Goal: Task Accomplishment & Management: Complete application form

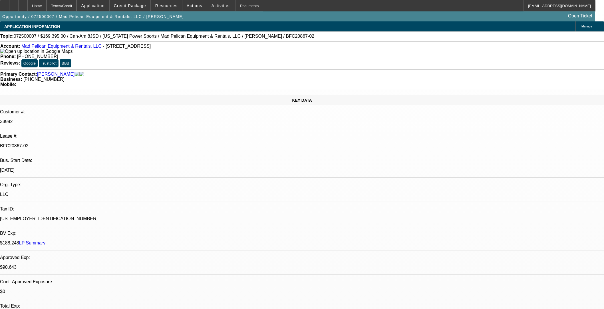
select select "0"
select select "3"
select select "0"
select select "6"
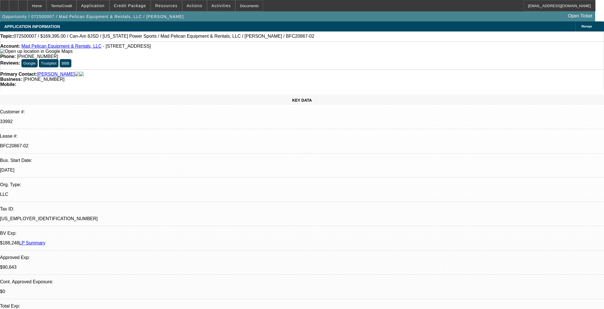
select select "0"
select select "3"
select select "0"
select select "6"
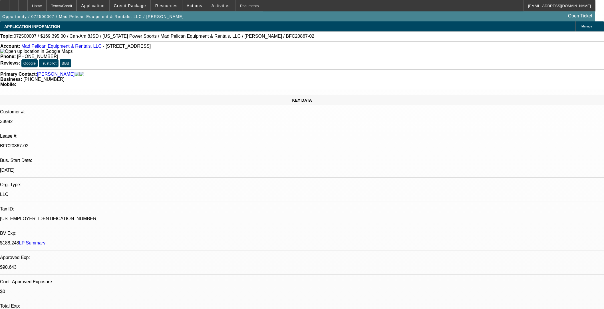
select select "0"
select select "3"
select select "0"
select select "6"
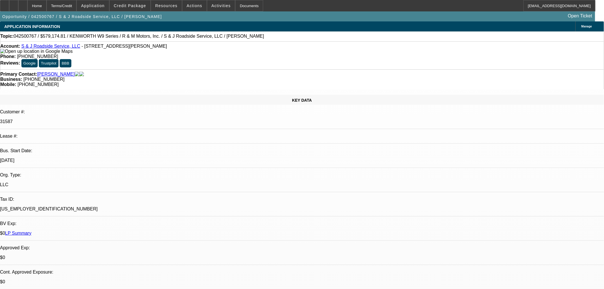
select select "2"
select select "0"
select select "6"
select select "0"
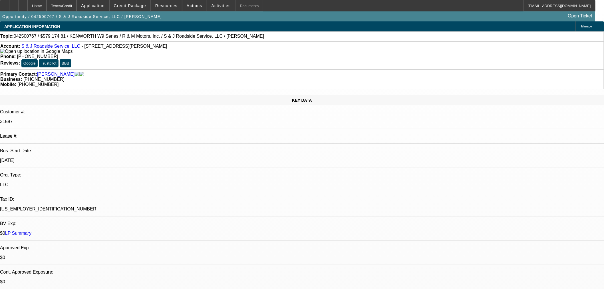
select select "0"
select select "3"
select select "0"
select select "6"
select select "0"
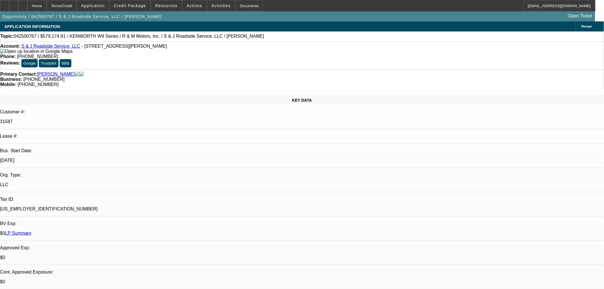
select select "2"
select select "0"
select select "6"
select select "0"
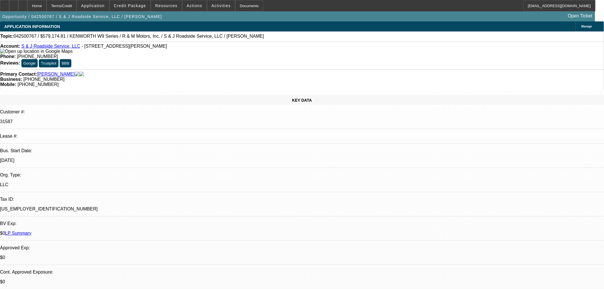
select select "2"
select select "0"
select select "6"
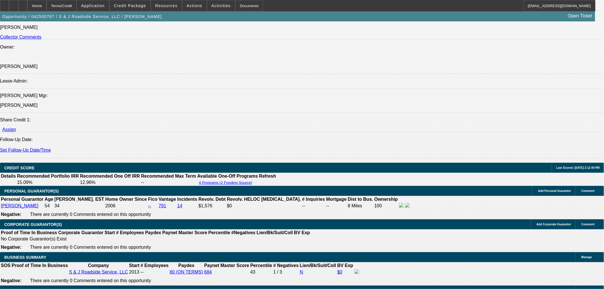
scroll to position [760, 0]
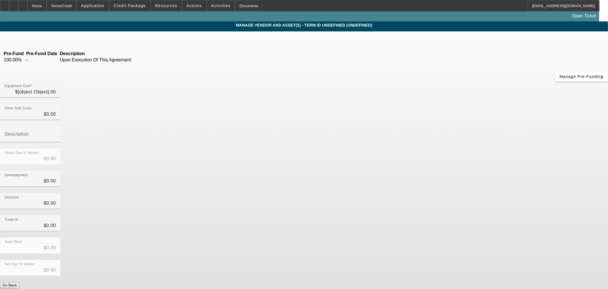
type input "$550,000.00"
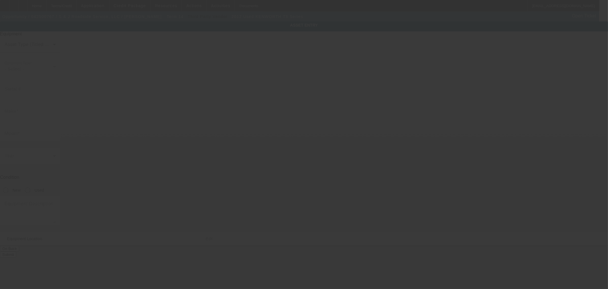
type input "1NKDX4EX6CJ312394"
type input "KENWORTH"
type input "T8 Series"
radio input "true"
type input "145 Newton Bridge Industri Way"
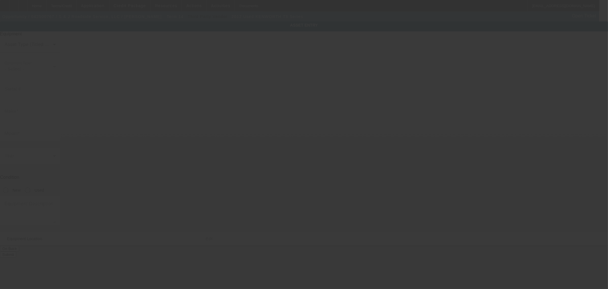
type input "Athens"
type input "30607"
type input "Clarke"
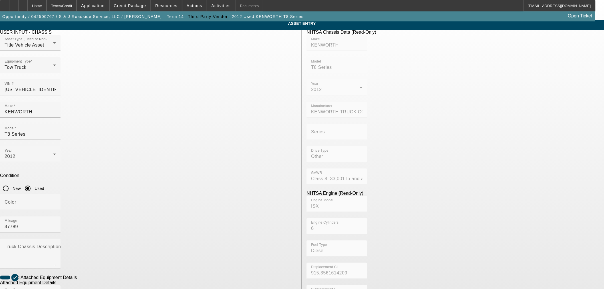
scroll to position [75, 0]
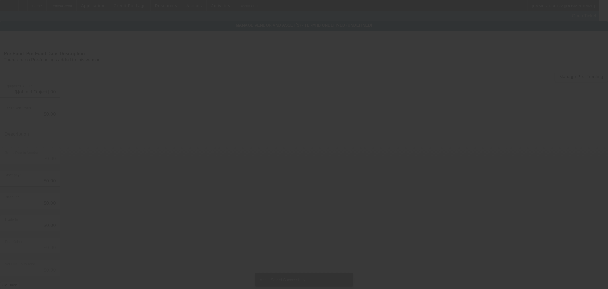
type input "$550,000.00"
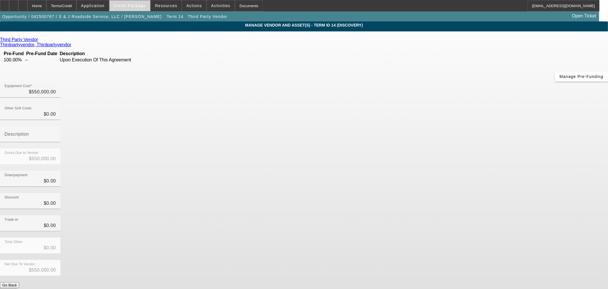
drag, startPoint x: 137, startPoint y: 5, endPoint x: 137, endPoint y: 7, distance: 2.9
click at [137, 5] on span "Credit Package" at bounding box center [130, 5] width 32 height 5
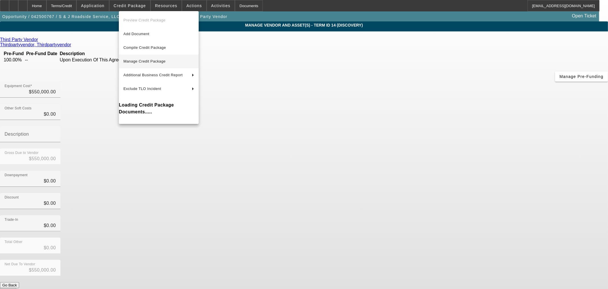
click at [138, 60] on span "Manage Credit Package" at bounding box center [145, 61] width 42 height 4
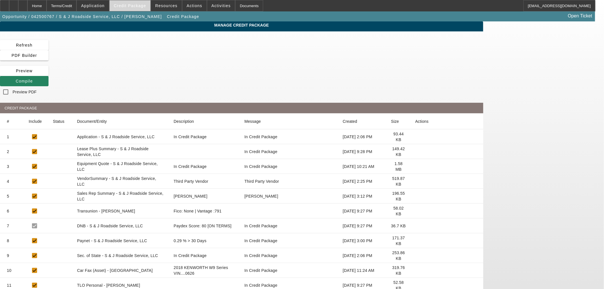
click at [129, 6] on span "Credit Package" at bounding box center [130, 5] width 32 height 5
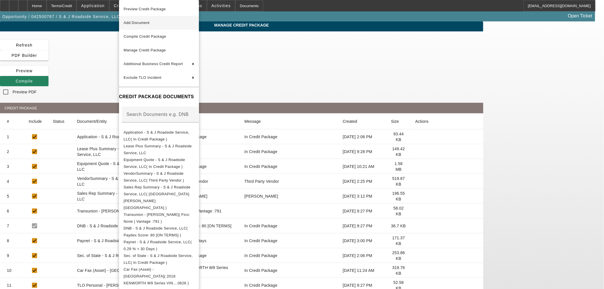
click at [133, 22] on span "Add Document" at bounding box center [137, 23] width 26 height 4
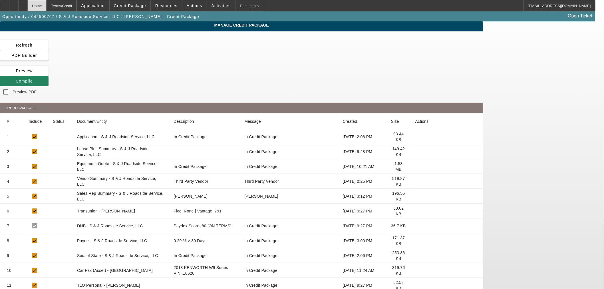
click at [46, 7] on div "Home" at bounding box center [36, 5] width 19 height 11
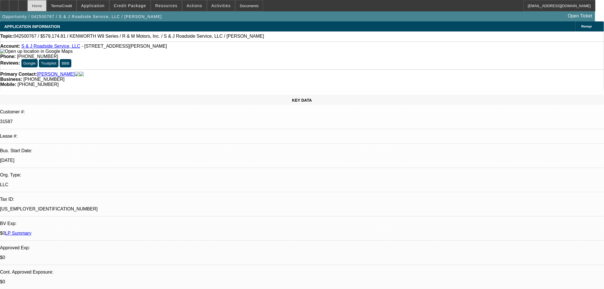
select select "2"
select select "0"
select select "6"
select select "0"
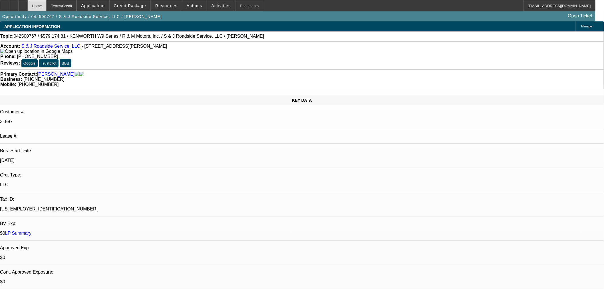
select select "0"
select select "3"
select select "0"
select select "6"
select select "0"
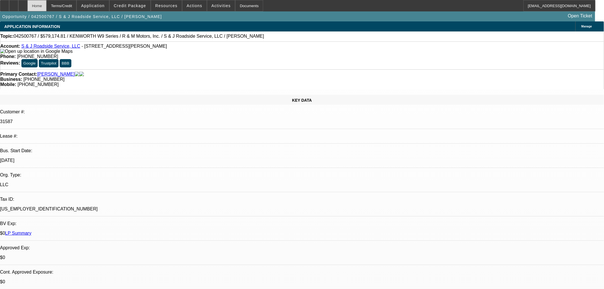
select select "2"
select select "0"
select select "6"
select select "0"
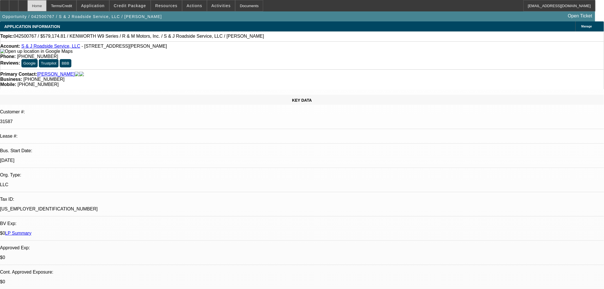
select select "2"
select select "0"
select select "6"
drag, startPoint x: 144, startPoint y: 4, endPoint x: 182, endPoint y: 159, distance: 159.3
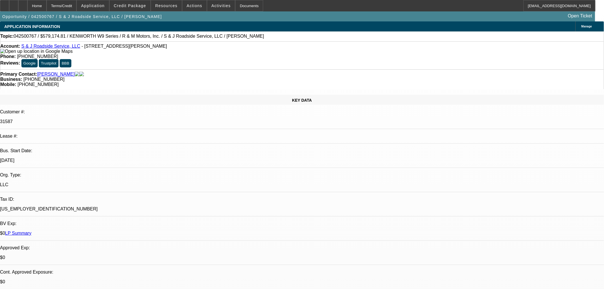
click at [144, 4] on span "Credit Package" at bounding box center [130, 5] width 32 height 5
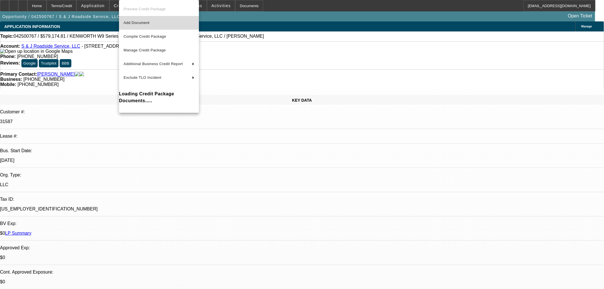
click at [149, 24] on span "Add Document" at bounding box center [137, 23] width 26 height 4
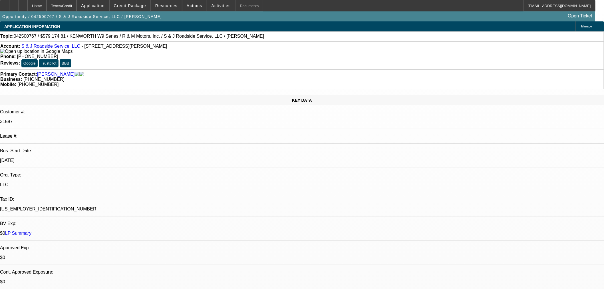
click at [134, 5] on span "Credit Package" at bounding box center [130, 5] width 32 height 5
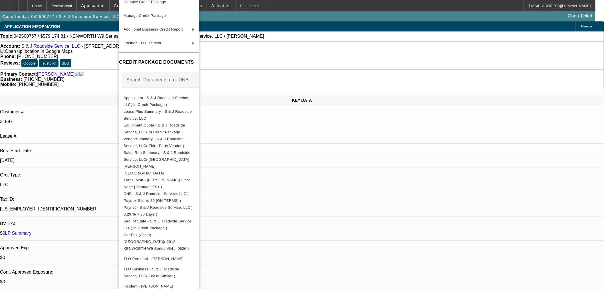
click at [308, 172] on div at bounding box center [302, 144] width 604 height 289
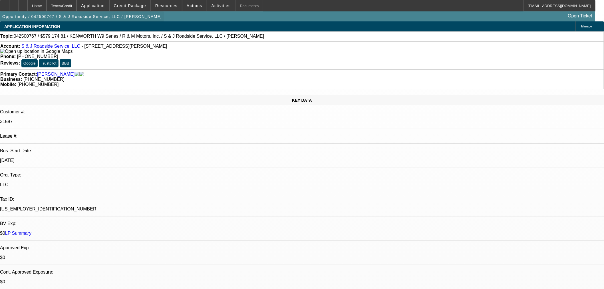
click at [27, 6] on div at bounding box center [22, 5] width 9 height 11
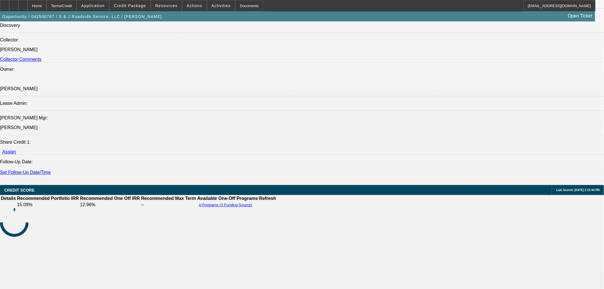
select select "2"
select select "0"
select select "6"
select select "0"
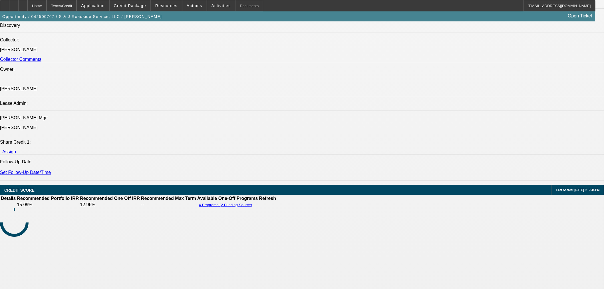
select select "0"
select select "3"
select select "0"
select select "6"
select select "0"
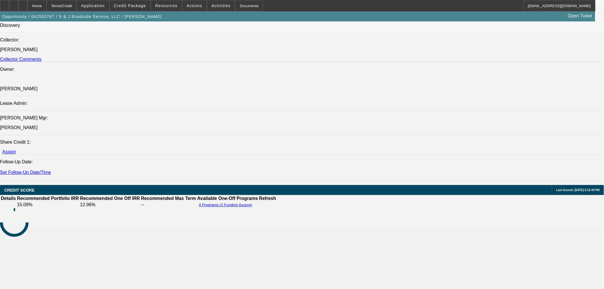
select select "2"
select select "0"
select select "6"
select select "0"
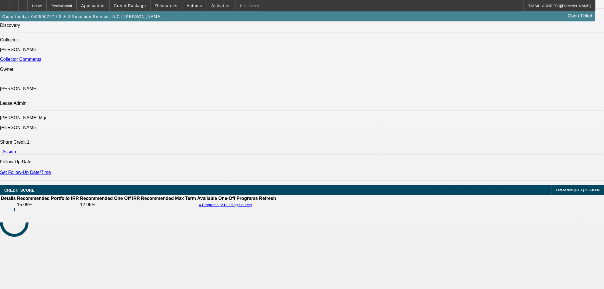
select select "2"
select select "0"
select select "6"
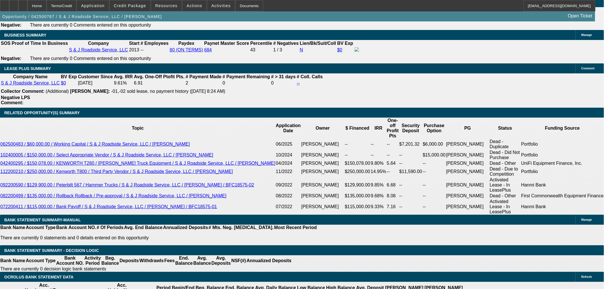
scroll to position [907, 0]
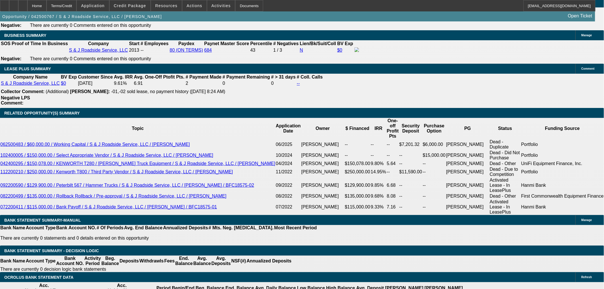
select select "1"
type input "$9,029.10"
type input "UNKNOWN"
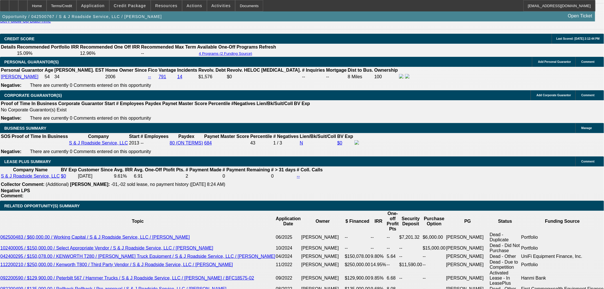
scroll to position [812, 0]
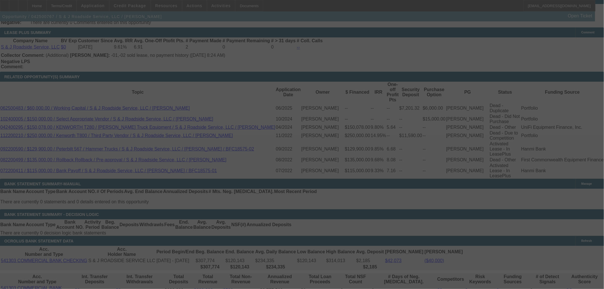
scroll to position [875, 0]
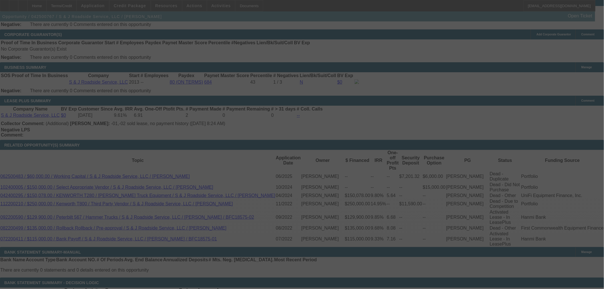
select select "2"
select select "0"
select select "6"
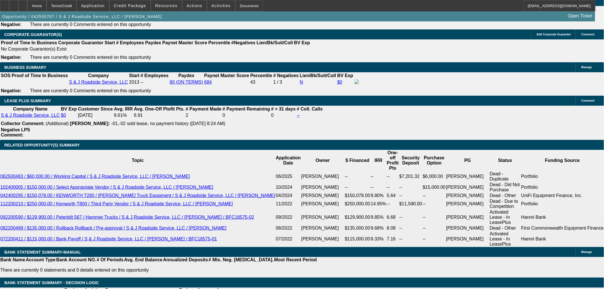
type input "0"
drag, startPoint x: 97, startPoint y: 196, endPoint x: 158, endPoint y: 200, distance: 61.2
type input "UNKNOWN"
type input "$110,000.00"
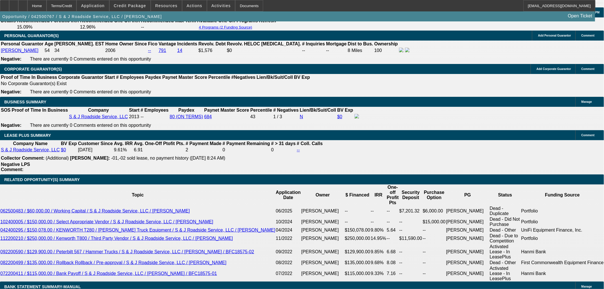
scroll to position [843, 0]
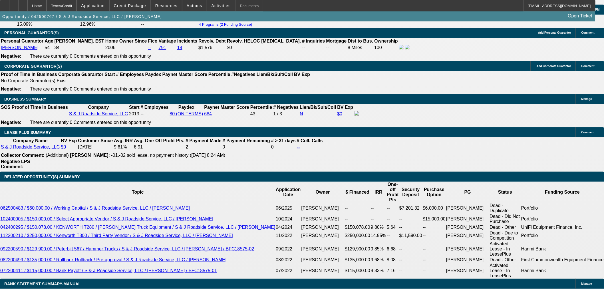
drag, startPoint x: 120, startPoint y: 221, endPoint x: 135, endPoint y: 220, distance: 15.1
type input "10"
type input "$527,420.21"
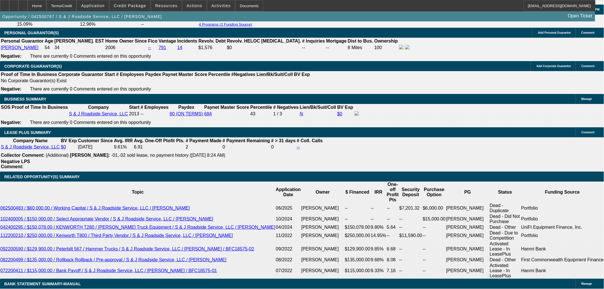
type input "108"
type input "$54,994.15"
type input "$7,728.93"
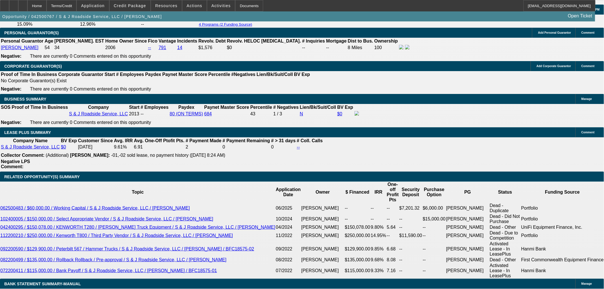
type input "10"
type input "$54,994.15"
type input "1"
type input "$527,420.21"
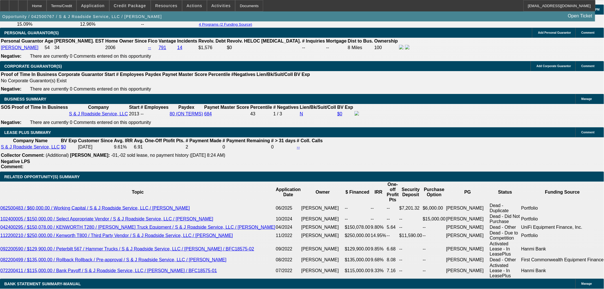
type input "$527,420.21"
type input "96"
type input "1"
type input "$5,665.59"
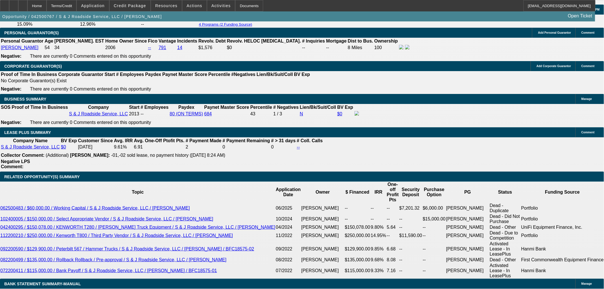
type input "$5,665.59"
type input "11"
type input "$8,207.65"
type input "11"
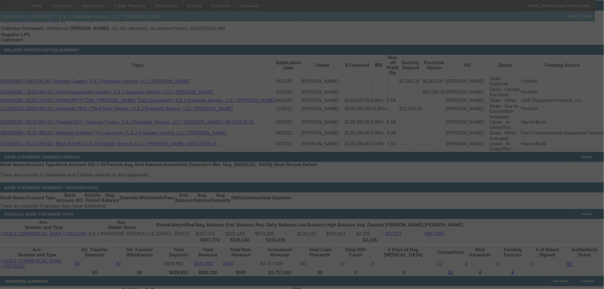
scroll to position [970, 0]
select select "2"
select select "0"
select select "6"
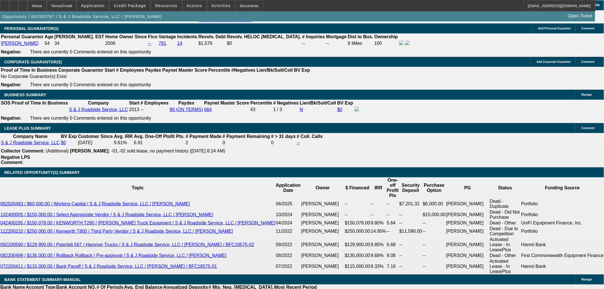
scroll to position [907, 0]
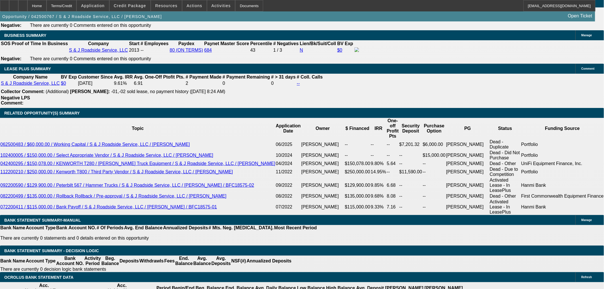
drag, startPoint x: 150, startPoint y: 156, endPoint x: 161, endPoint y: 154, distance: 11.5
type input "1"
type input "UNKNOWN"
type input "10."
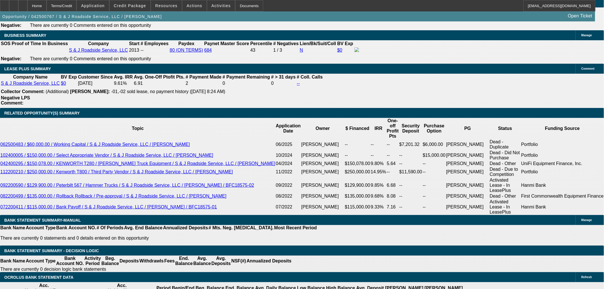
type input "$7,928.50"
type input "10.9"
type input "$8,179.50"
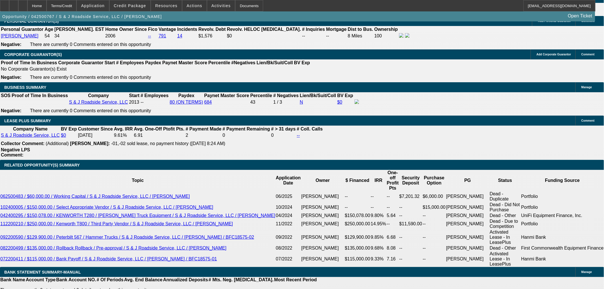
scroll to position [812, 0]
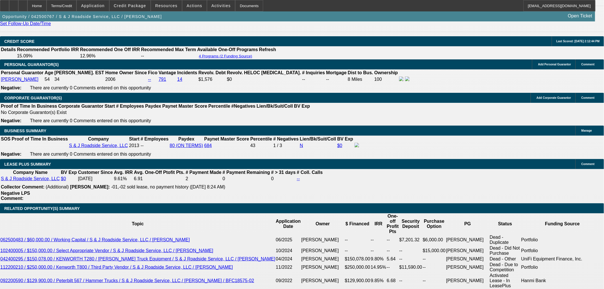
type input "10.9"
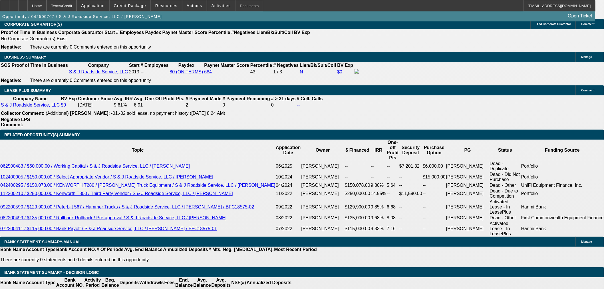
scroll to position [939, 0]
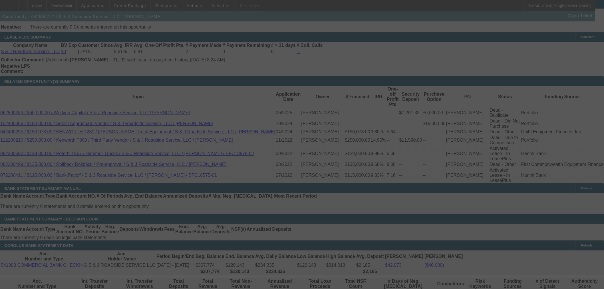
select select "2"
select select "0"
select select "6"
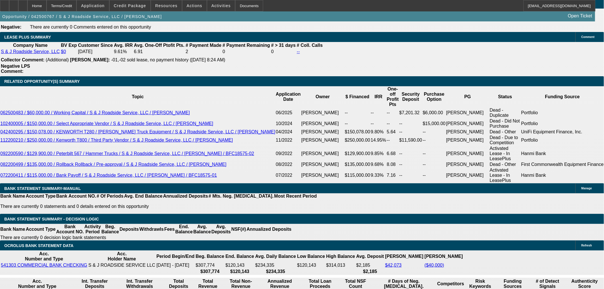
scroll to position [907, 0]
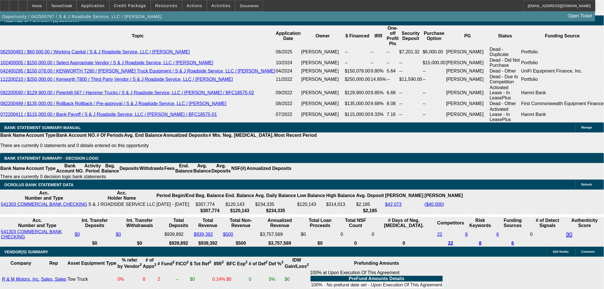
scroll to position [1002, 0]
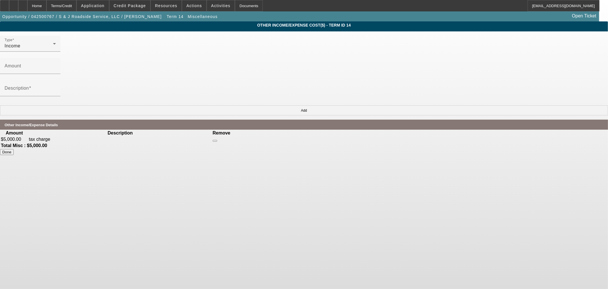
click at [215, 141] on icon at bounding box center [215, 141] width 0 height 0
click at [46, 7] on div "Home" at bounding box center [36, 5] width 19 height 11
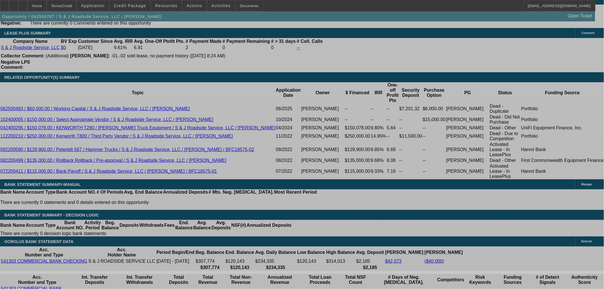
select select "2"
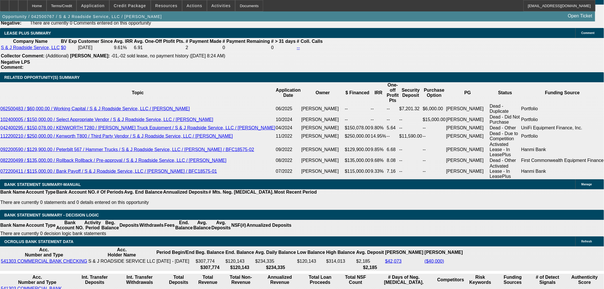
select select "0"
select select "6"
select select "0"
select select "3"
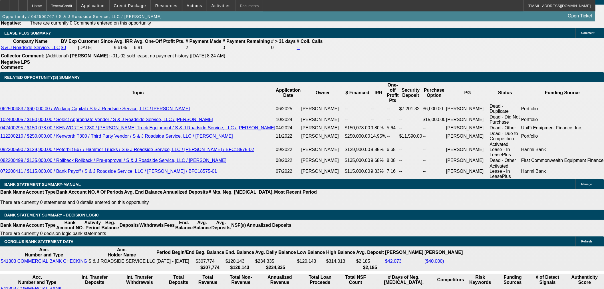
select select "0"
select select "6"
select select "0"
select select "2"
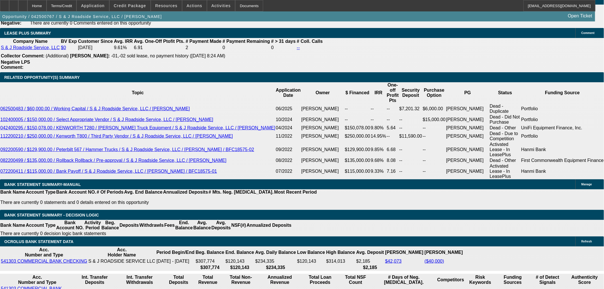
select select "0"
select select "6"
select select "0"
select select "2"
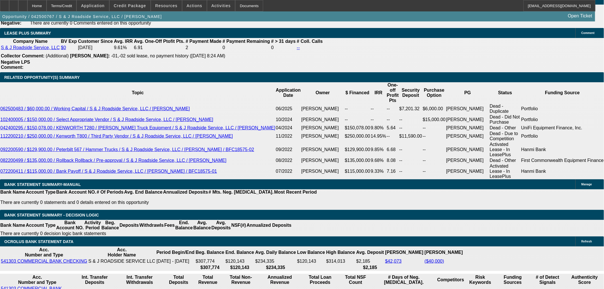
select select "0"
select select "6"
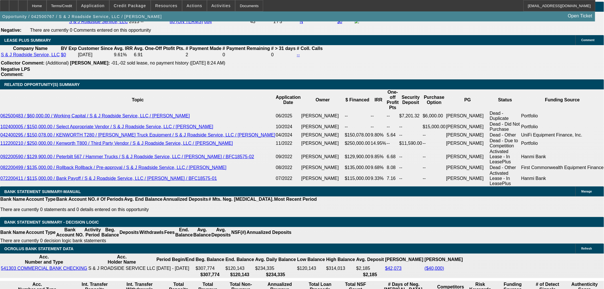
scroll to position [944, 0]
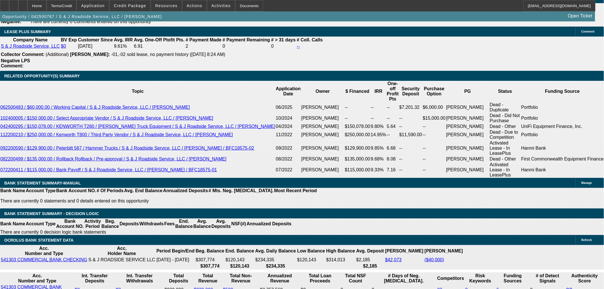
drag, startPoint x: 130, startPoint y: 119, endPoint x: 150, endPoint y: 127, distance: 21.4
type input "UNKNOWN"
type input "11"
type input "$8,207.65"
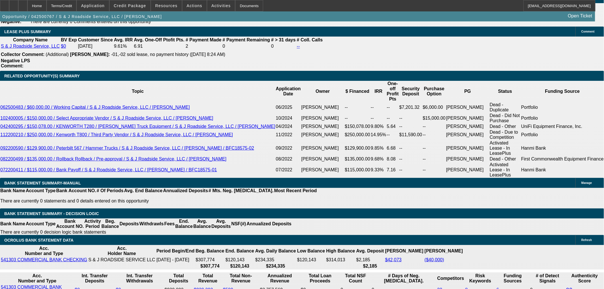
type input "$8,207.65"
type input "11.2"
type input "$8,264.12"
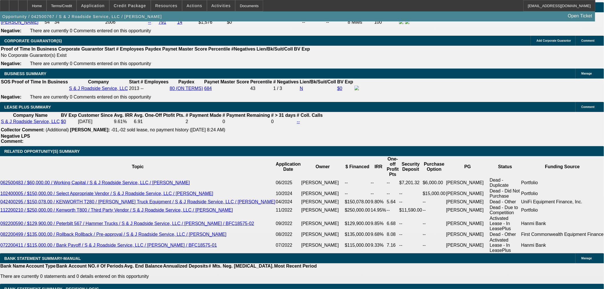
scroll to position [817, 0]
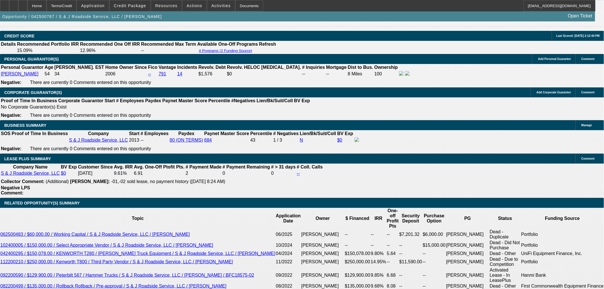
type input "11.2"
drag, startPoint x: 87, startPoint y: 97, endPoint x: 87, endPoint y: 100, distance: 2.9
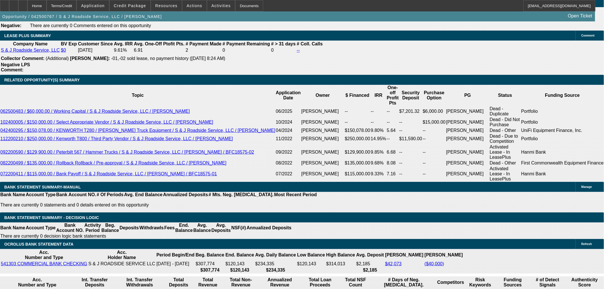
scroll to position [944, 0]
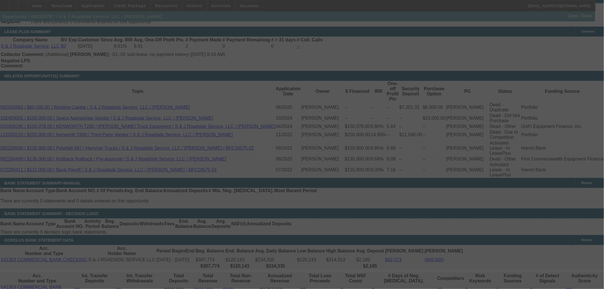
select select "2"
select select "0"
select select "6"
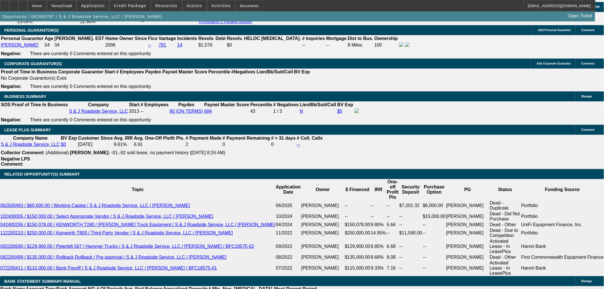
scroll to position [846, 0]
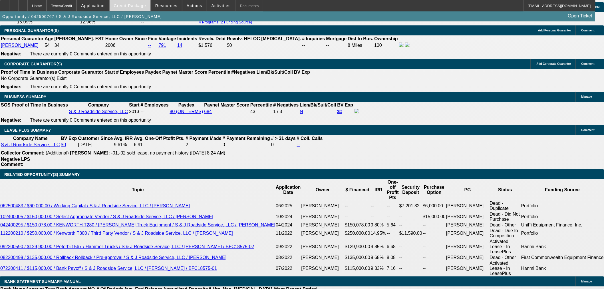
click at [135, 4] on span "Credit Package" at bounding box center [130, 5] width 32 height 5
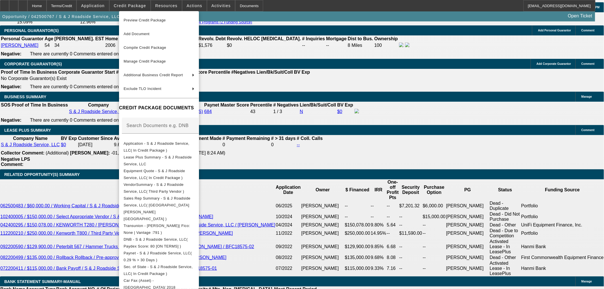
scroll to position [59, 0]
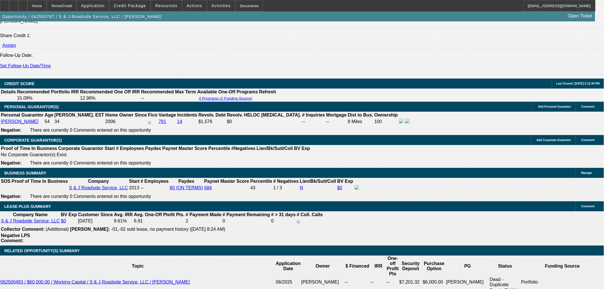
scroll to position [814, 0]
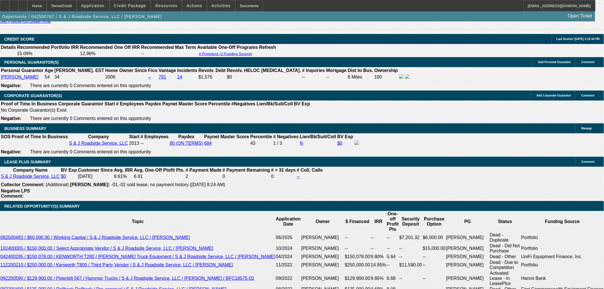
select select "0"
select select "2"
select select "0"
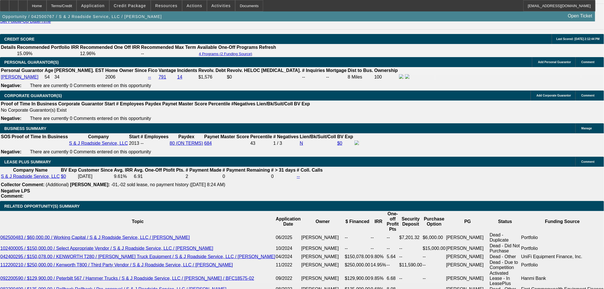
select select "6"
select select "0"
select select "2"
select select "0"
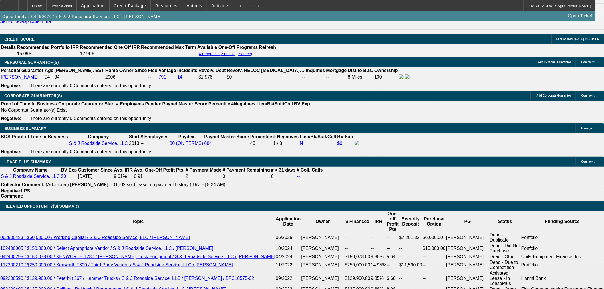
select select "6"
select select "0"
select select "2"
select select "0"
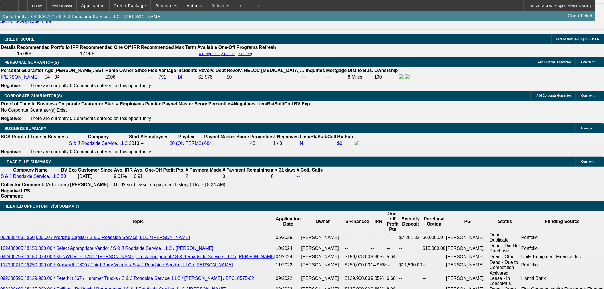
select select "6"
select select "0"
select select "2"
select select "0"
select select "6"
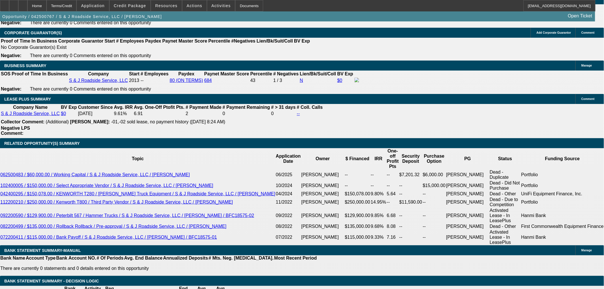
scroll to position [846, 0]
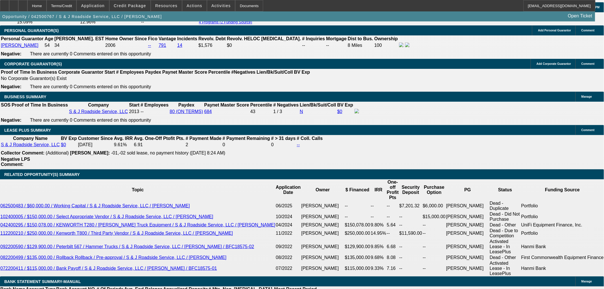
select select "0"
select select "2"
select select "0"
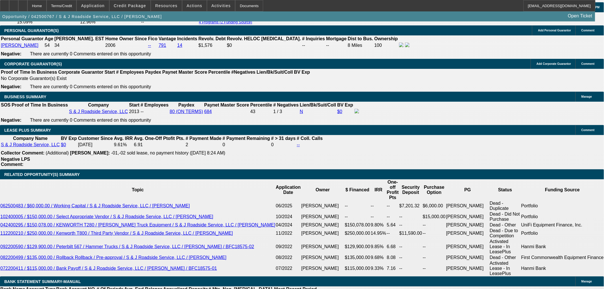
select select "6"
select select "0"
select select "2"
select select "0"
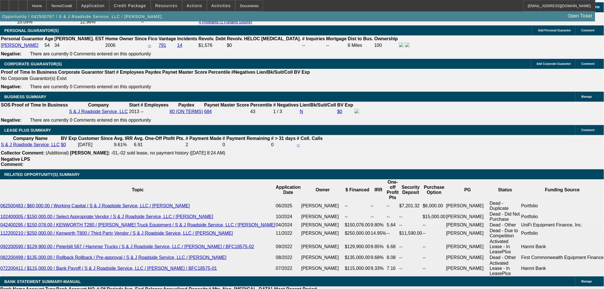
select select "6"
select select "0"
select select "2"
select select "0"
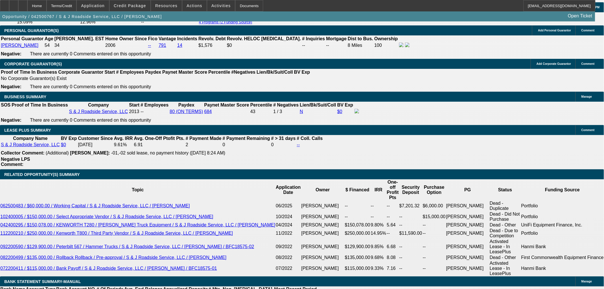
select select "6"
select select "0"
select select "2"
select select "0"
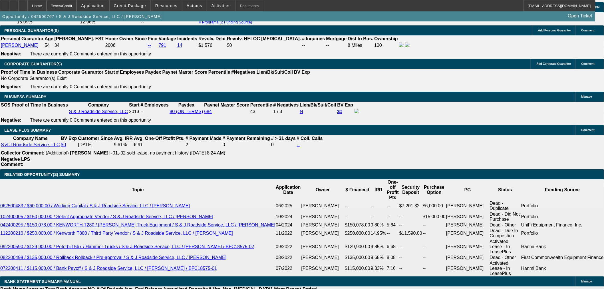
select select "6"
select select "2"
select select "0"
select select "6"
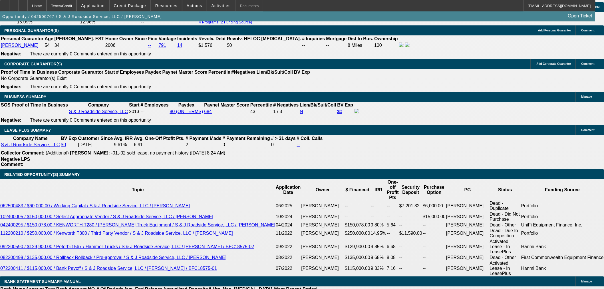
select select "0"
select select "3"
select select "0"
select select "6"
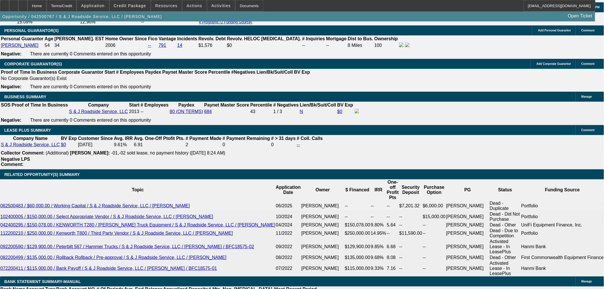
select select "0"
select select "2"
select select "0"
select select "6"
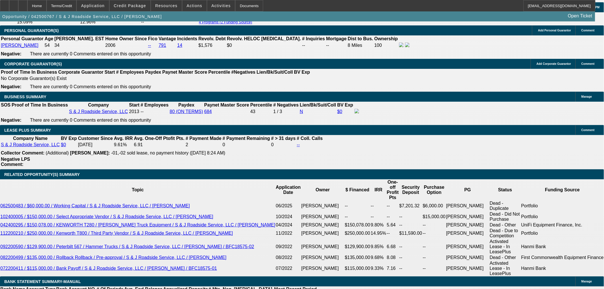
select select "0"
select select "2"
select select "0"
select select "6"
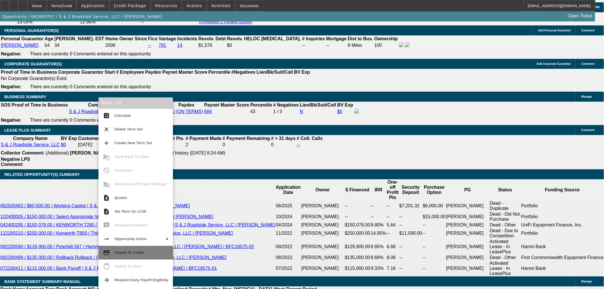
click at [125, 250] on span "Submit To Credit" at bounding box center [128, 252] width 29 height 4
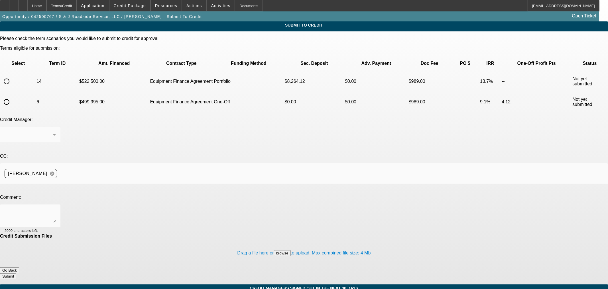
click at [12, 76] on input "radio" at bounding box center [6, 81] width 11 height 11
radio input "true"
click at [53, 131] on div at bounding box center [29, 134] width 48 height 7
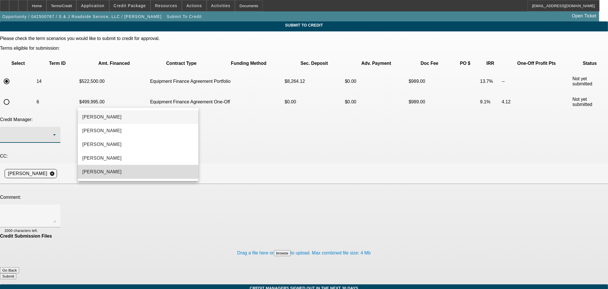
click at [112, 166] on mat-option "Oliva, Samuel" at bounding box center [138, 172] width 121 height 14
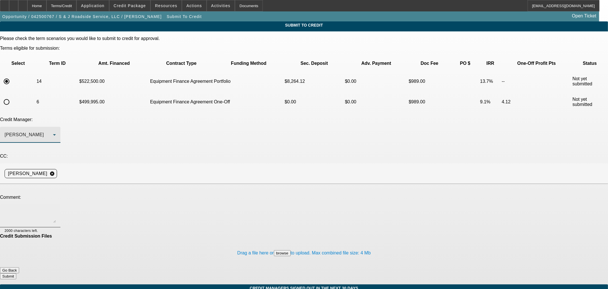
click at [56, 209] on textarea at bounding box center [30, 216] width 51 height 14
type textarea "Hi Sam, Sean is interested in this much less expensive 60 ton rotator. Thanks"
click at [16, 273] on button "Submit" at bounding box center [8, 276] width 16 height 6
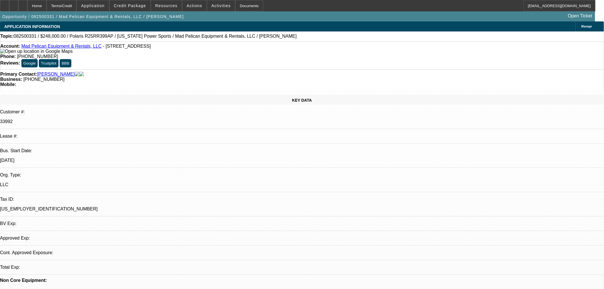
select select "0"
select select "3"
select select "0"
select select "6"
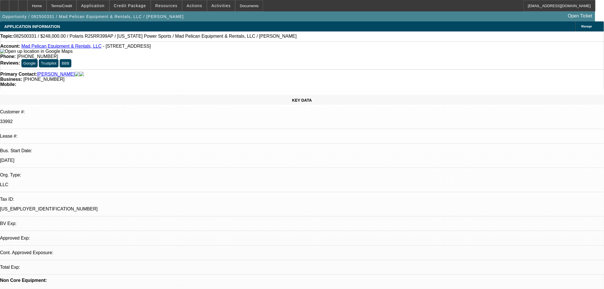
select select "0"
select select "3"
select select "0"
select select "6"
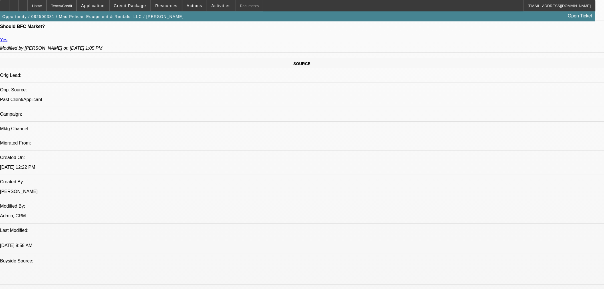
scroll to position [190, 0]
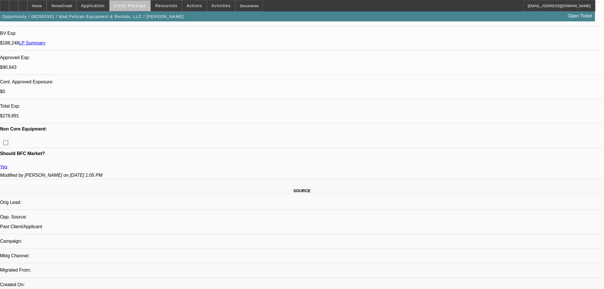
drag, startPoint x: 139, startPoint y: 4, endPoint x: 140, endPoint y: 7, distance: 3.9
click at [139, 4] on span "Credit Package" at bounding box center [130, 5] width 32 height 5
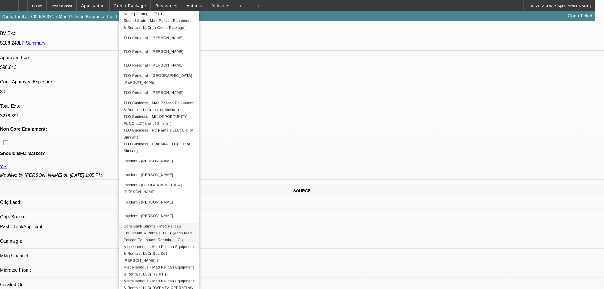
scroll to position [380, 0]
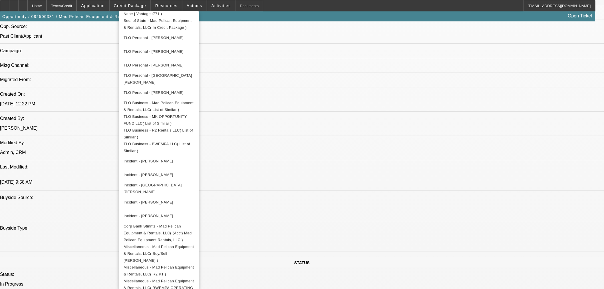
click at [444, 231] on div at bounding box center [302, 144] width 604 height 289
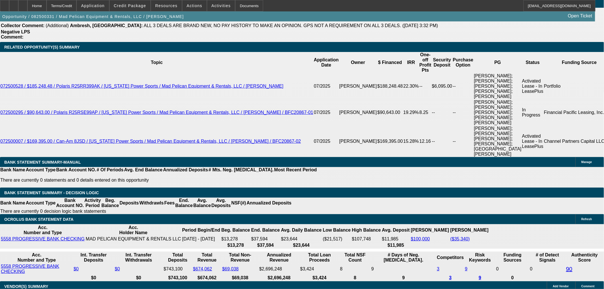
scroll to position [1141, 0]
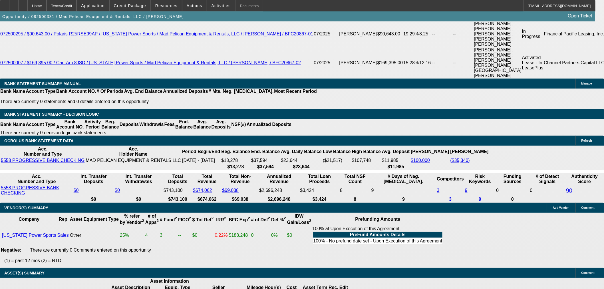
drag, startPoint x: 129, startPoint y: 93, endPoint x: 137, endPoint y: 94, distance: 8.6
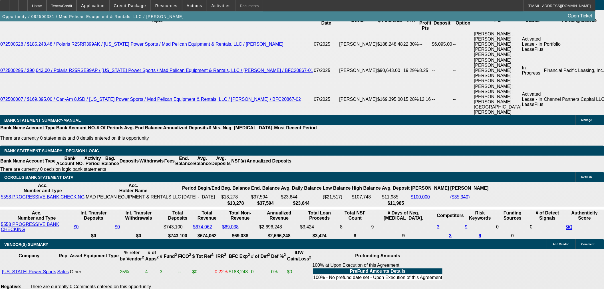
scroll to position [1014, 0]
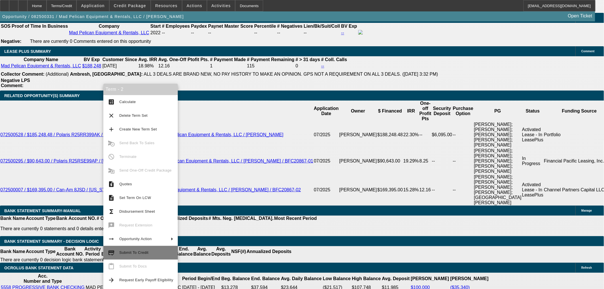
click at [132, 249] on span "Submit To Credit" at bounding box center [146, 252] width 54 height 7
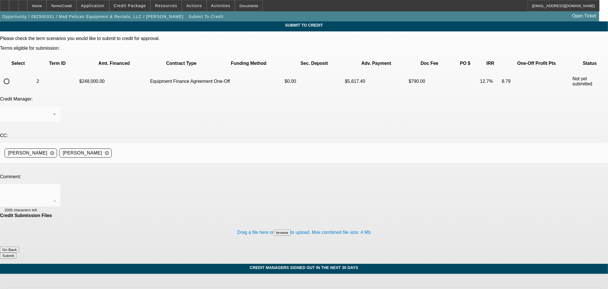
click at [12, 76] on input "radio" at bounding box center [6, 81] width 11 height 11
radio input "true"
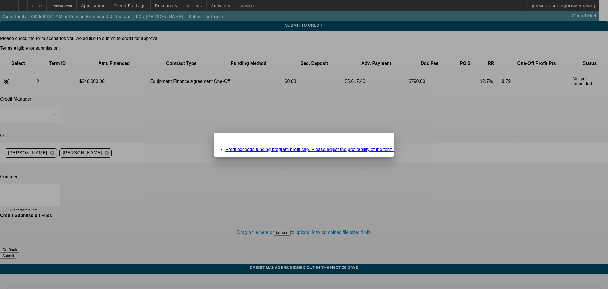
click at [265, 150] on link "Profit exceeds funding program profit cap. Please adjust the profitability of t…" at bounding box center [310, 149] width 169 height 5
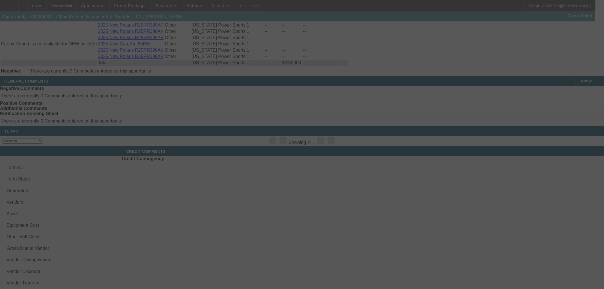
scroll to position [894, 0]
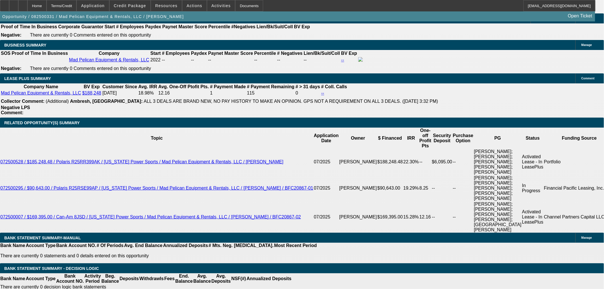
select select "0"
select select "3"
select select "0"
select select "6"
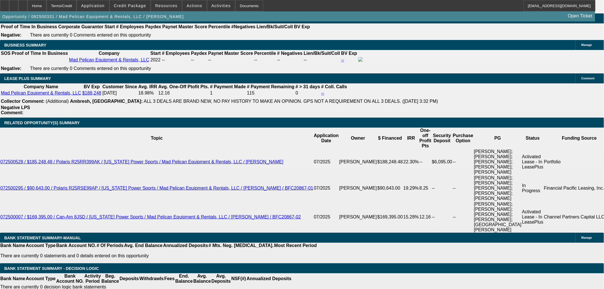
select select "0"
select select "3"
select select "0"
select select "6"
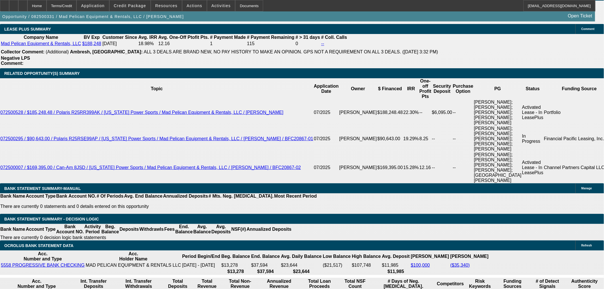
drag, startPoint x: 130, startPoint y: 191, endPoint x: 182, endPoint y: 161, distance: 60.4
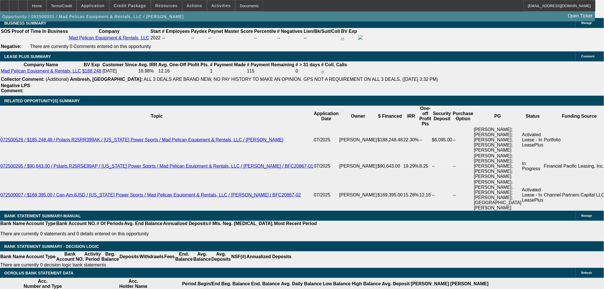
scroll to position [1045, 0]
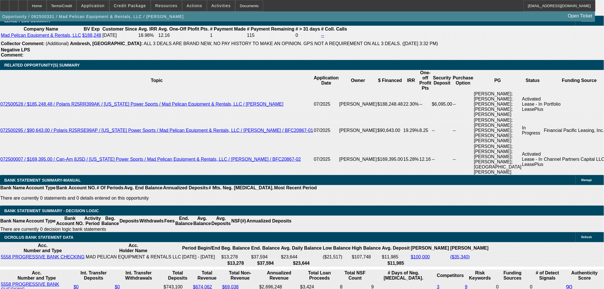
type input "UNKNOWN"
type input "10"
type input "$5,269.27"
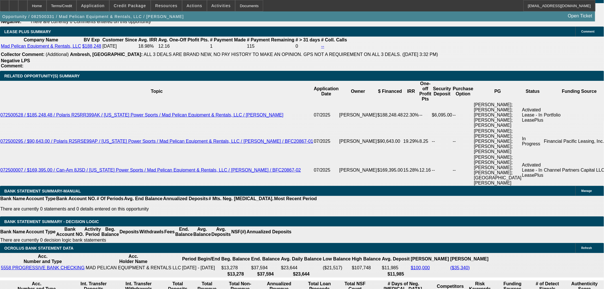
scroll to position [949, 0]
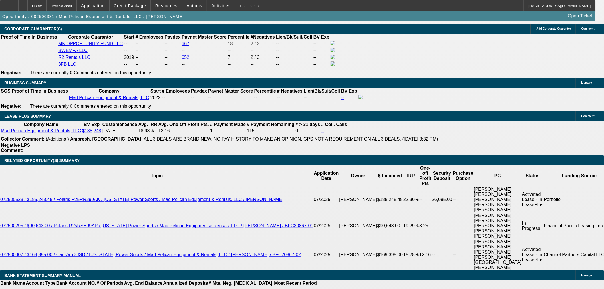
type input "10"
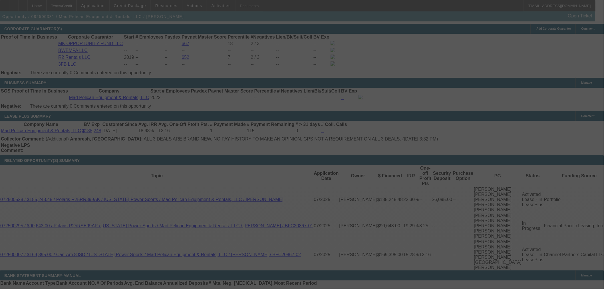
select select "0"
select select "3"
select select "0"
select select "6"
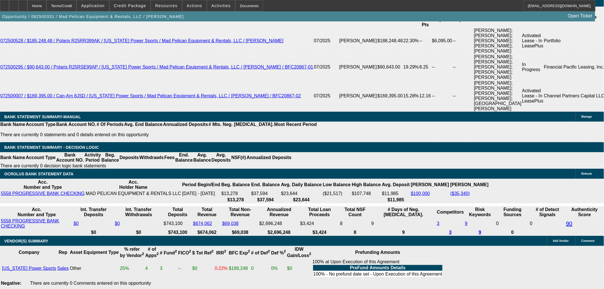
scroll to position [1013, 0]
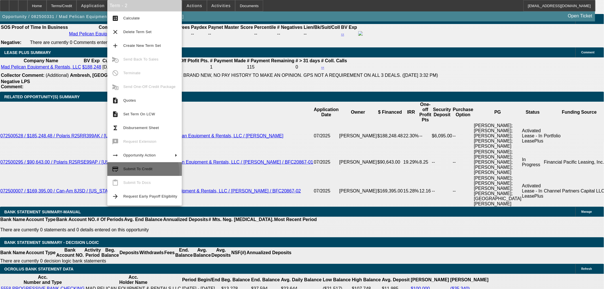
click at [143, 172] on span "Submit To Credit" at bounding box center [150, 168] width 54 height 7
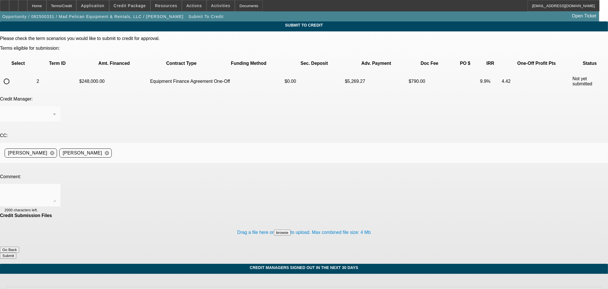
click at [12, 76] on input "radio" at bounding box center [6, 81] width 11 height 11
radio input "true"
click at [56, 188] on textarea at bounding box center [30, 195] width 51 height 14
type textarea "Please ok to Finwise. Thanks"
click at [16, 252] on button "Submit" at bounding box center [8, 255] width 16 height 6
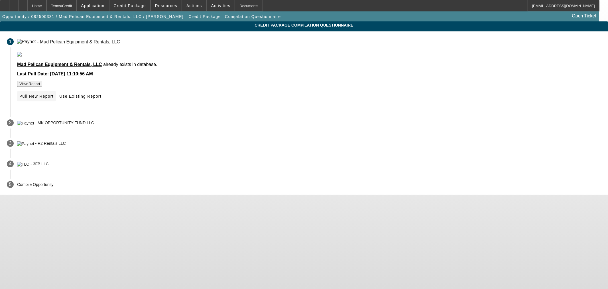
click at [19, 98] on icon at bounding box center [19, 96] width 0 height 5
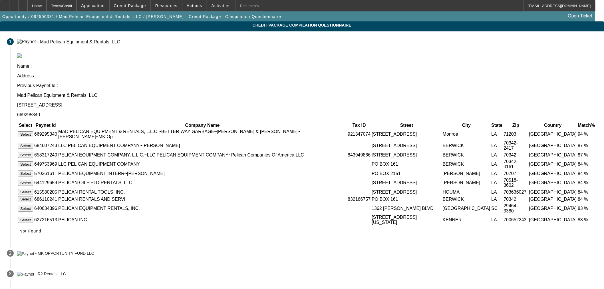
click at [33, 131] on button "Select" at bounding box center [25, 134] width 15 height 6
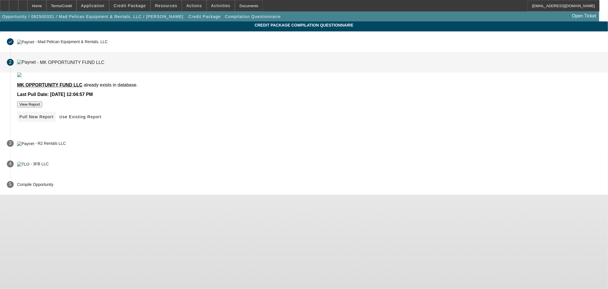
click at [56, 122] on button "Pull New Report" at bounding box center [36, 117] width 39 height 10
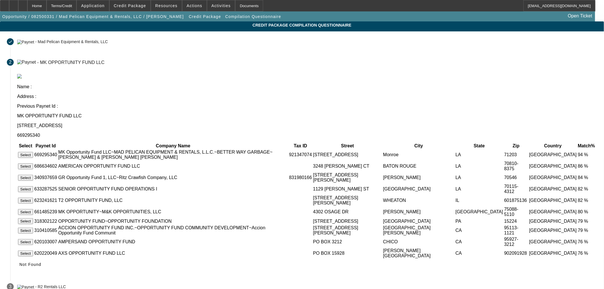
click at [33, 152] on button "Select" at bounding box center [25, 155] width 15 height 6
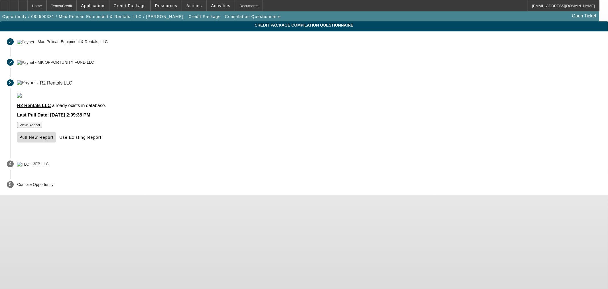
click at [56, 144] on span at bounding box center [36, 137] width 39 height 14
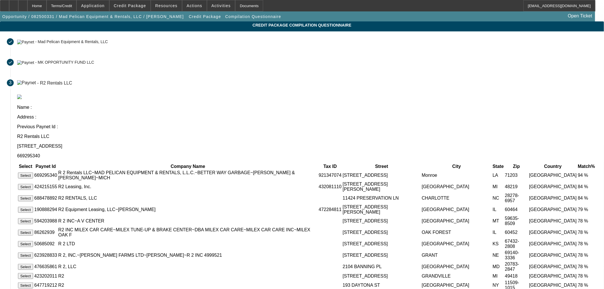
scroll to position [90, 0]
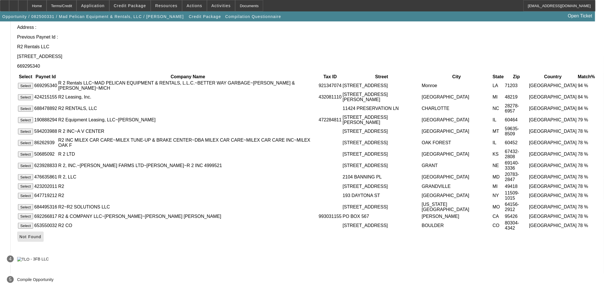
click at [41, 235] on span "Not Found" at bounding box center [30, 236] width 22 height 5
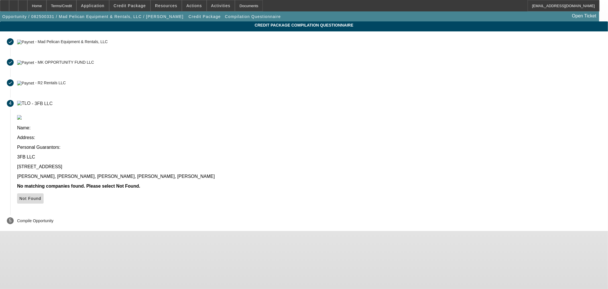
click at [44, 191] on span at bounding box center [30, 198] width 27 height 14
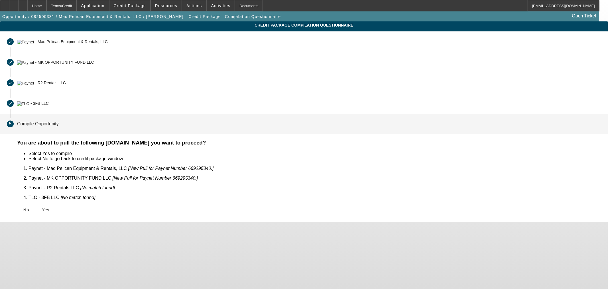
click at [50, 207] on span "Yes" at bounding box center [46, 209] width 8 height 5
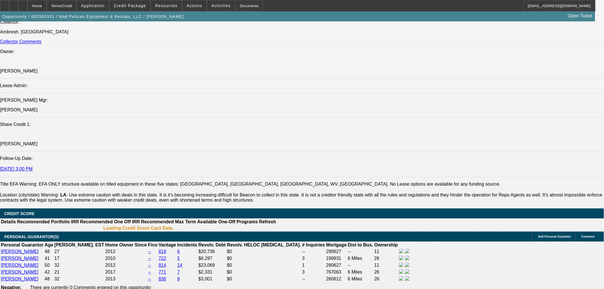
select select "0"
select select "3"
select select "0"
select select "6"
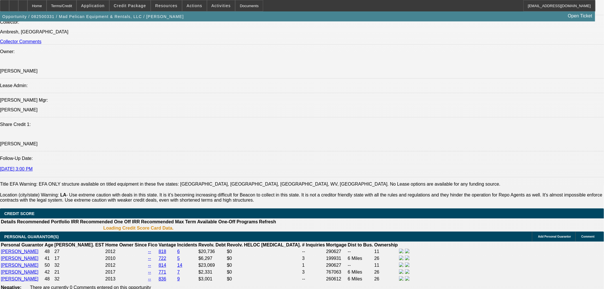
select select "0"
select select "3"
select select "0"
select select "6"
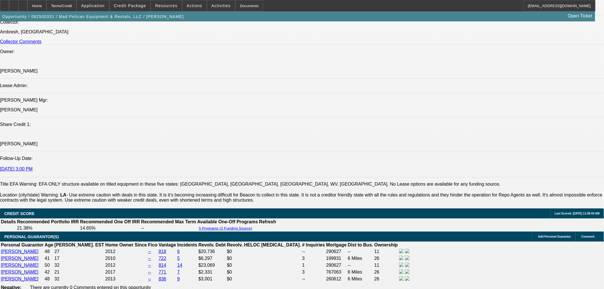
scroll to position [489, 0]
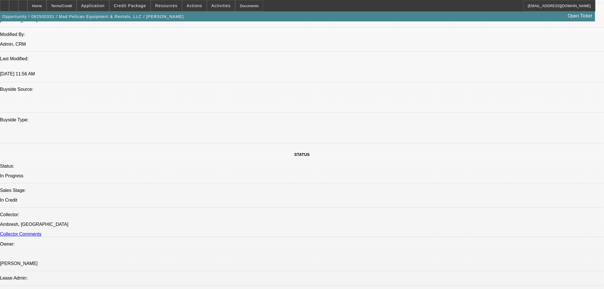
click at [132, 7] on span "Credit Package" at bounding box center [130, 5] width 32 height 5
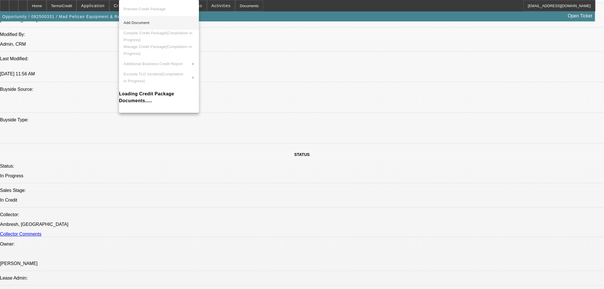
click at [160, 24] on span "Add Document" at bounding box center [159, 22] width 71 height 7
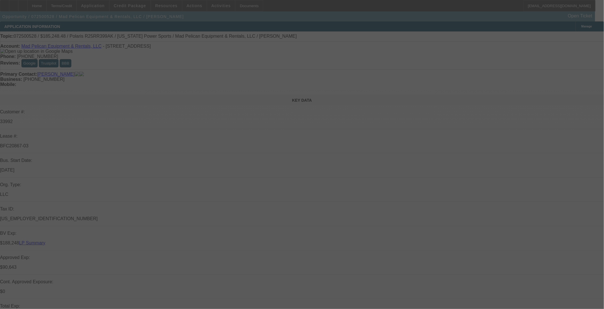
select select "0"
select select "2"
select select "0"
select select "6"
select select "0"
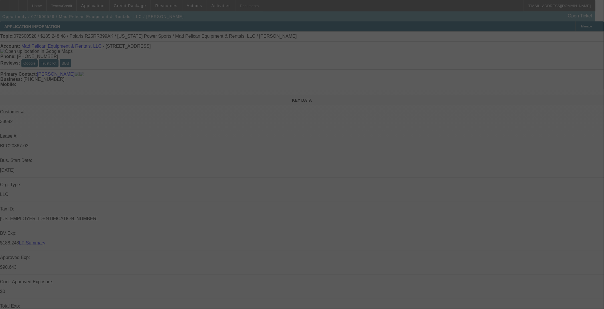
select select "2"
select select "0"
select select "6"
select select "0"
select select "2"
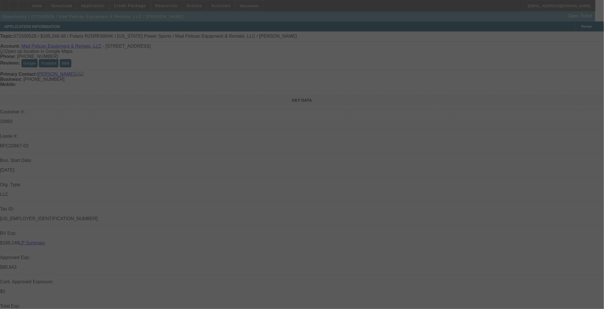
select select "2"
select select "0"
select select "6"
select select "0"
select select "2"
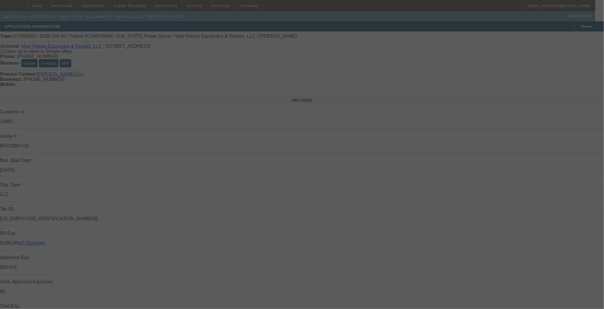
select select "2"
select select "0"
select select "6"
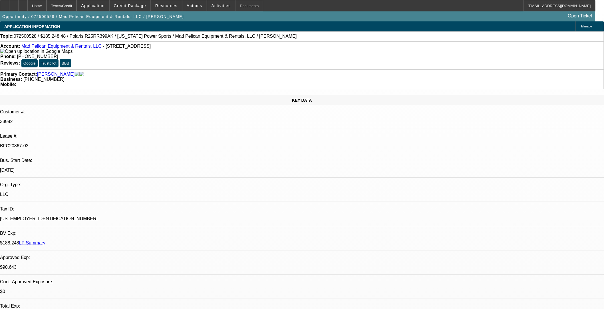
drag, startPoint x: 145, startPoint y: 11, endPoint x: 164, endPoint y: 170, distance: 160.7
click at [145, 11] on span at bounding box center [130, 6] width 41 height 14
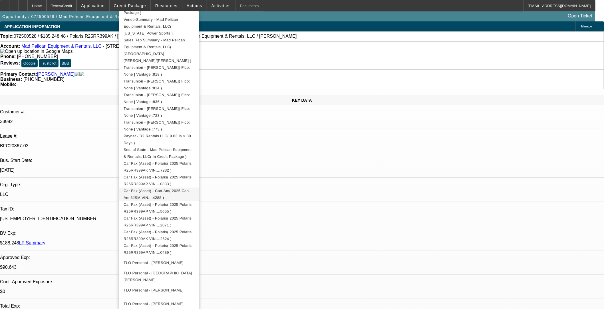
scroll to position [114, 0]
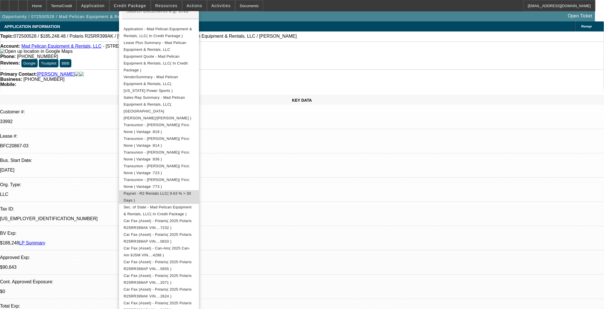
click at [164, 191] on span "Paynet - R2 Rentals LLC( 9.63 % > 30 Days )" at bounding box center [157, 196] width 67 height 11
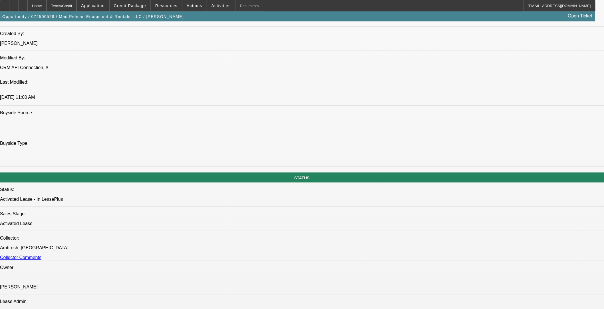
scroll to position [475, 0]
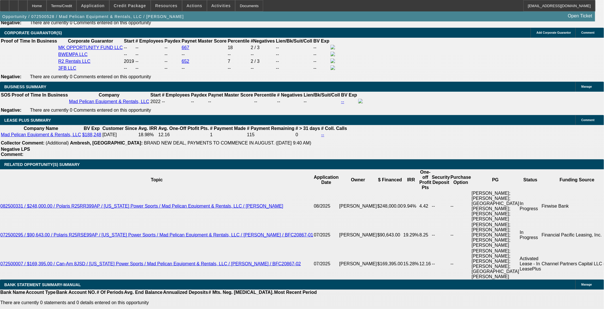
scroll to position [1046, 0]
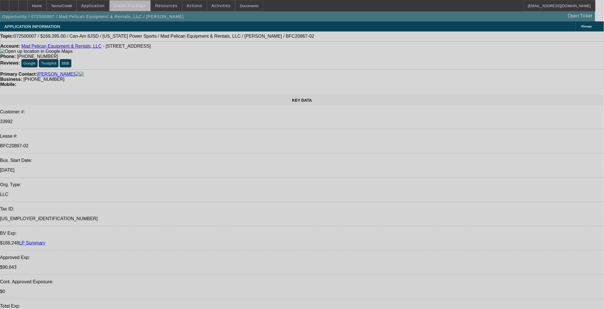
select select "0"
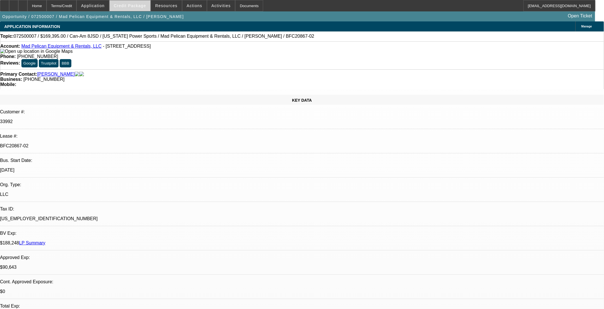
select select "0"
select select "6"
select select "0"
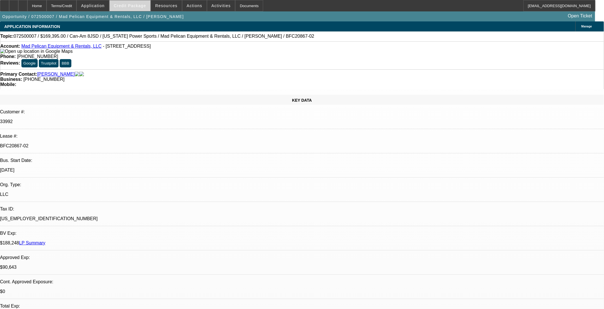
select select "0"
select select "6"
select select "0"
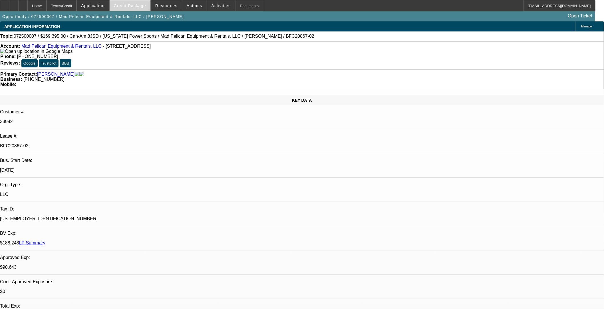
select select "6"
select select "0"
select select "6"
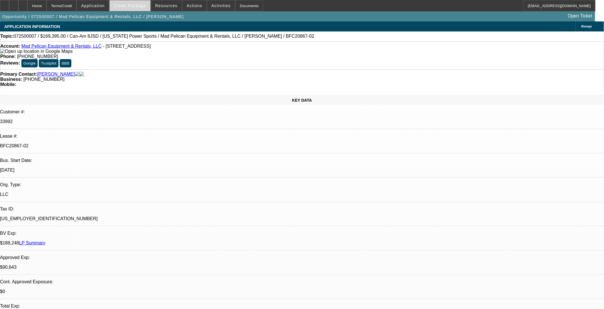
click at [143, 6] on span "Credit Package" at bounding box center [130, 5] width 32 height 5
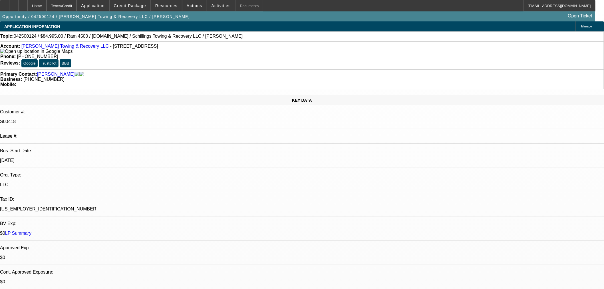
select select "0"
select select "3"
select select "0"
select select "6"
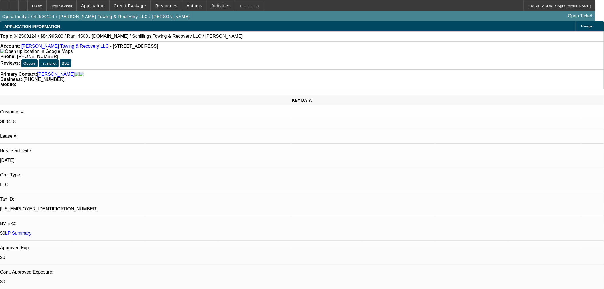
select select "0"
select select "3"
select select "0"
select select "6"
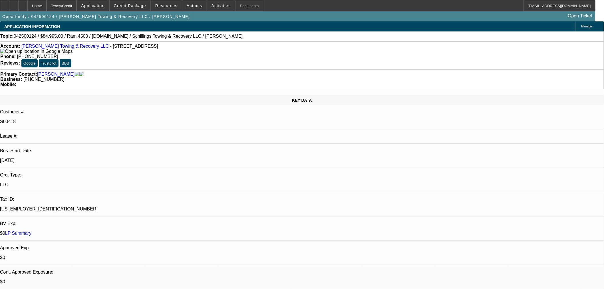
select select "0"
select select "3"
select select "0"
select select "6"
